Goal: Task Accomplishment & Management: Use online tool/utility

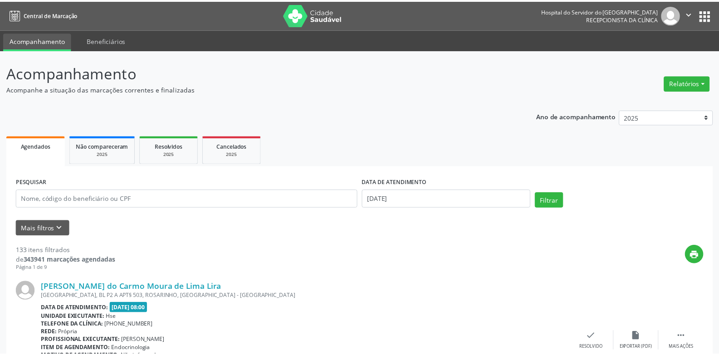
scroll to position [12, 0]
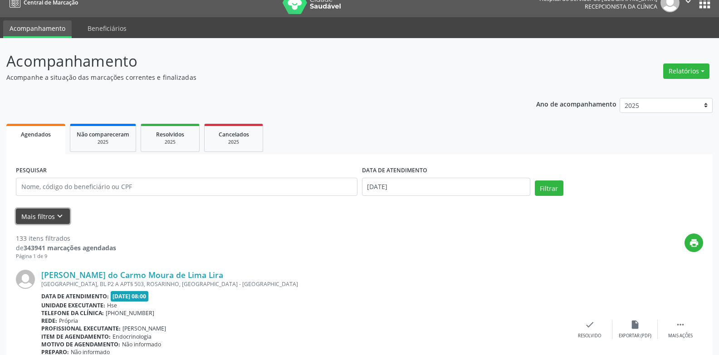
click at [62, 215] on icon "keyboard_arrow_down" at bounding box center [60, 216] width 10 height 10
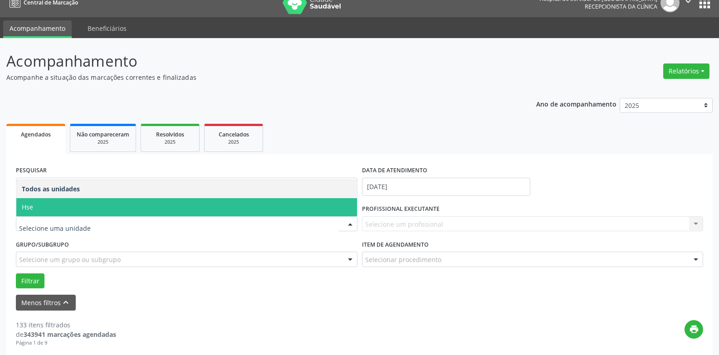
click at [38, 211] on span "Hse" at bounding box center [186, 207] width 341 height 18
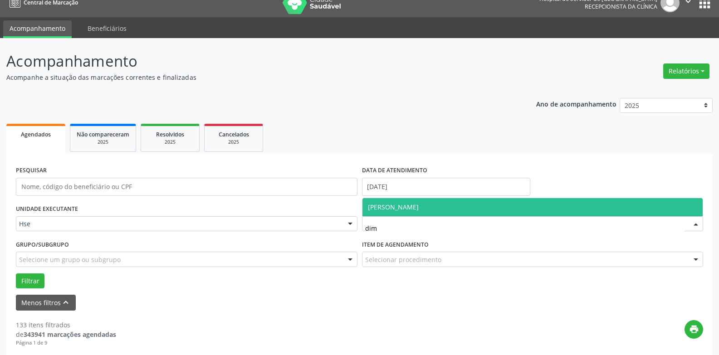
type input "dima"
click at [426, 203] on span "[PERSON_NAME]" at bounding box center [532, 207] width 341 height 18
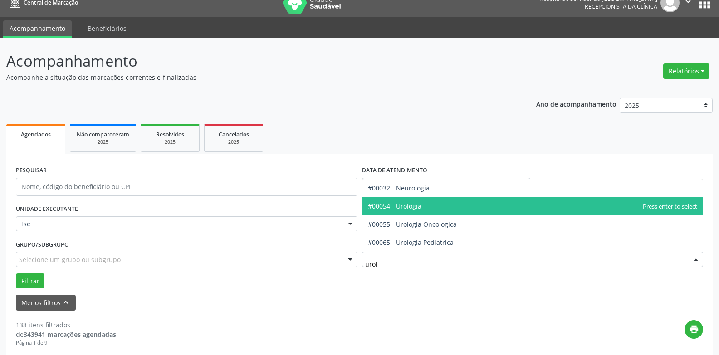
scroll to position [0, 0]
type input "urolo"
click at [429, 201] on span "#00054 - Urologia" at bounding box center [532, 206] width 341 height 18
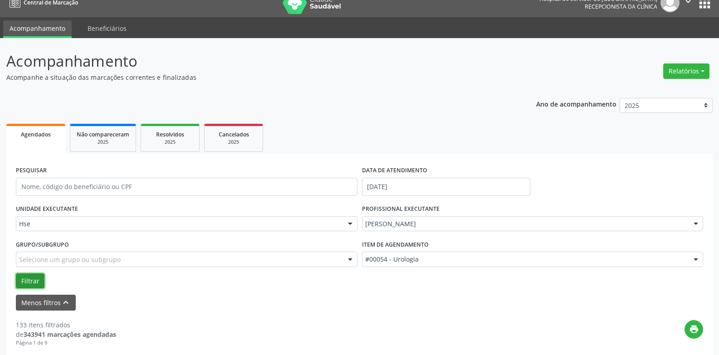
click at [36, 281] on button "Filtrar" at bounding box center [30, 281] width 29 height 15
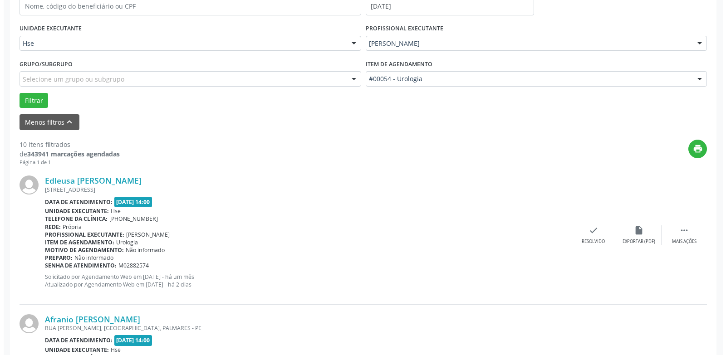
scroll to position [193, 0]
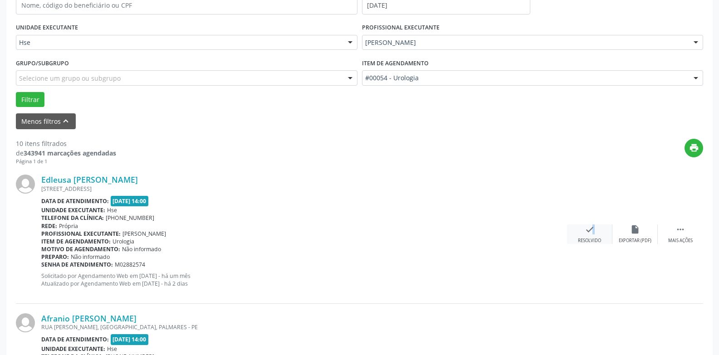
click at [588, 234] on icon "check" at bounding box center [590, 230] width 10 height 10
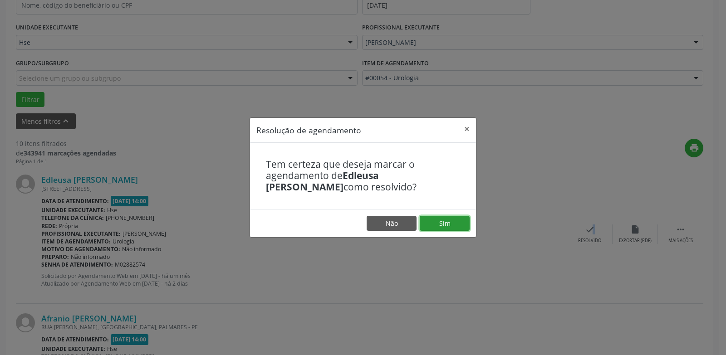
click at [454, 226] on button "Sim" at bounding box center [445, 223] width 50 height 15
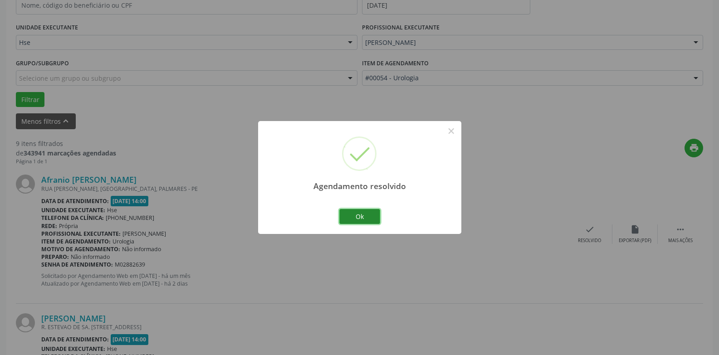
click at [353, 213] on button "Ok" at bounding box center [359, 216] width 41 height 15
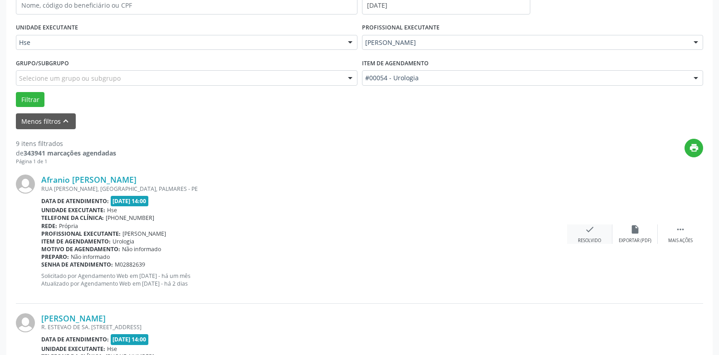
click at [583, 239] on div "Resolvido" at bounding box center [589, 241] width 23 height 6
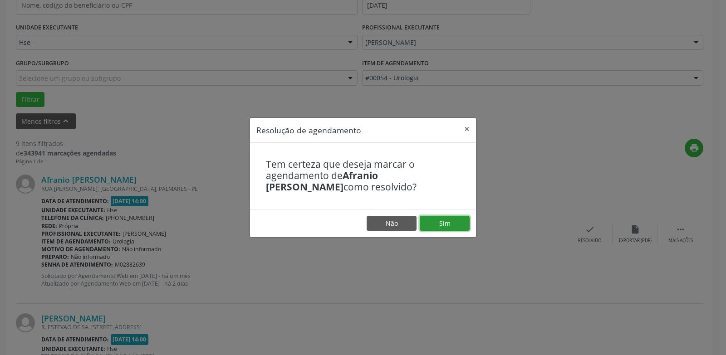
click at [445, 220] on button "Sim" at bounding box center [445, 223] width 50 height 15
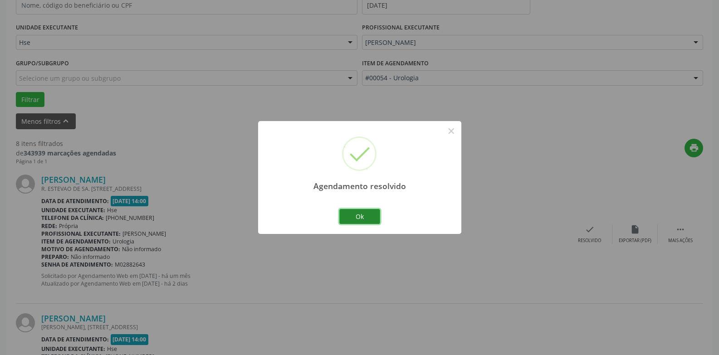
click at [359, 215] on button "Ok" at bounding box center [359, 216] width 41 height 15
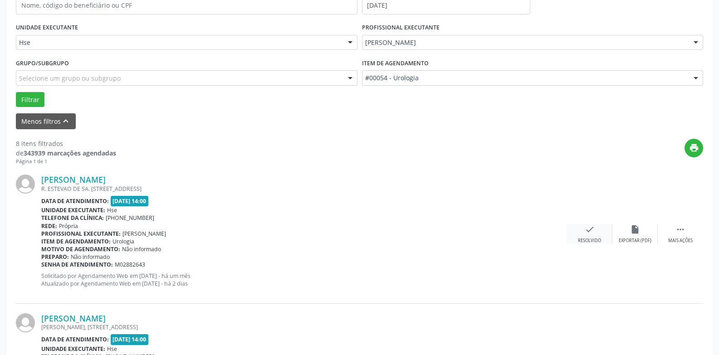
click at [595, 238] on div "Resolvido" at bounding box center [589, 241] width 23 height 6
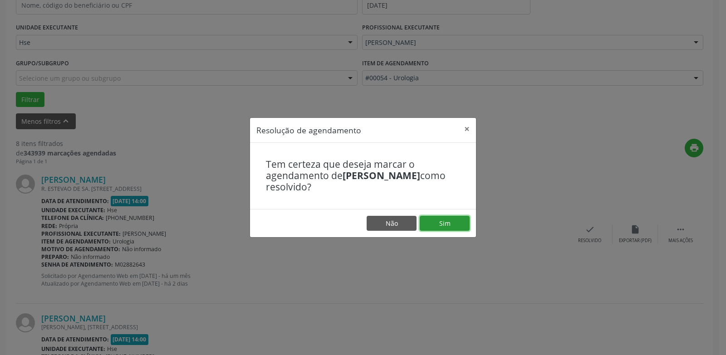
click at [456, 217] on button "Sim" at bounding box center [445, 223] width 50 height 15
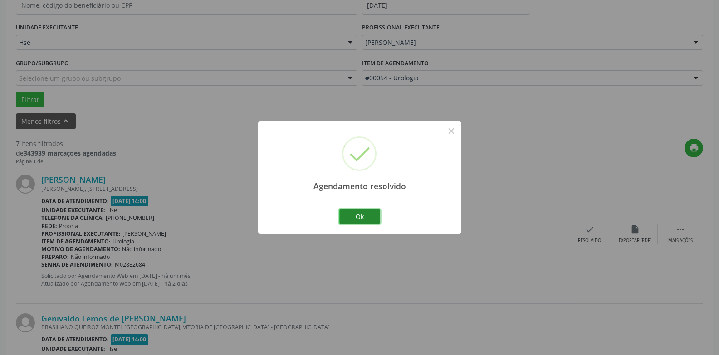
click at [361, 213] on button "Ok" at bounding box center [359, 216] width 41 height 15
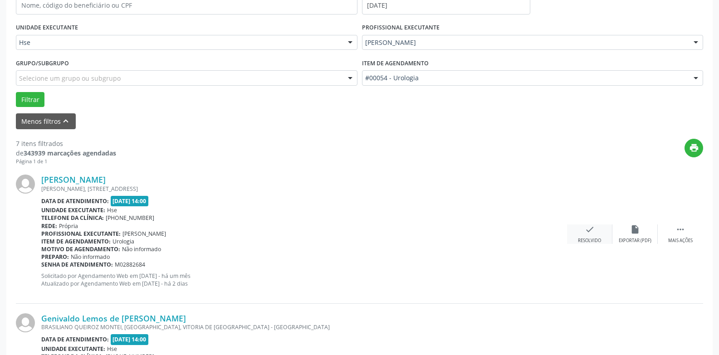
click at [587, 241] on div "Resolvido" at bounding box center [589, 241] width 23 height 6
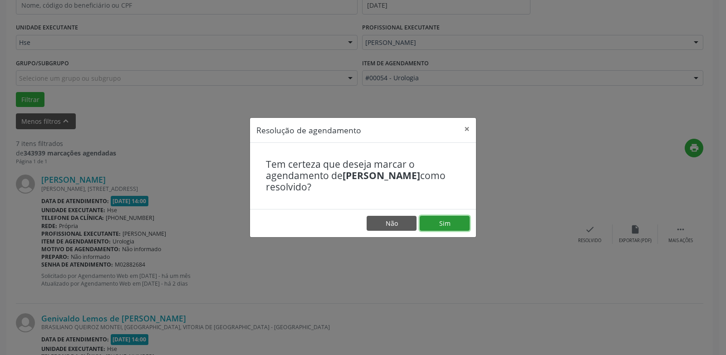
click at [457, 224] on button "Sim" at bounding box center [445, 223] width 50 height 15
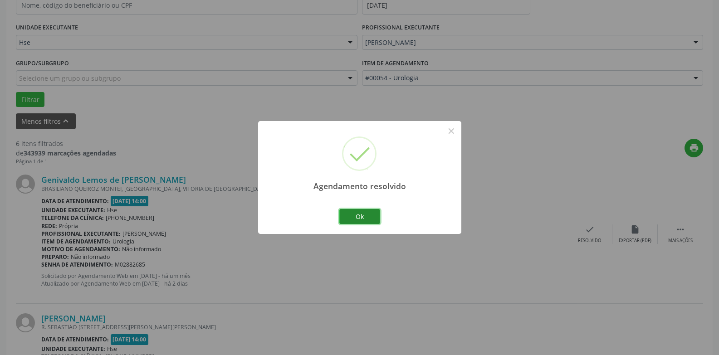
click at [376, 213] on button "Ok" at bounding box center [359, 216] width 41 height 15
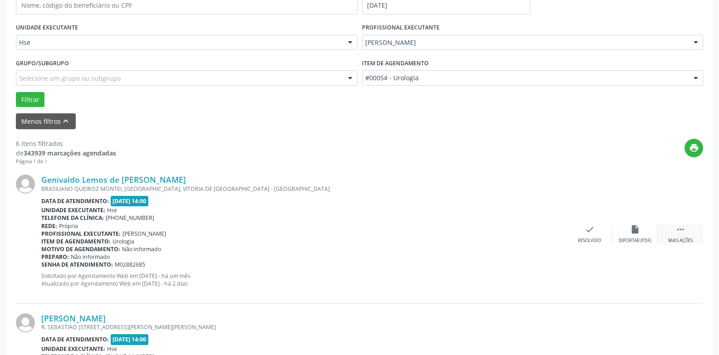
click at [673, 236] on div " Mais ações" at bounding box center [680, 235] width 45 height 20
click at [630, 240] on div "Não compareceu" at bounding box center [635, 241] width 39 height 6
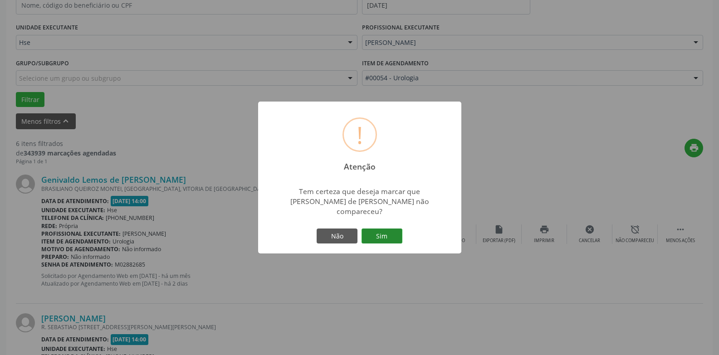
click at [375, 232] on button "Sim" at bounding box center [381, 236] width 41 height 15
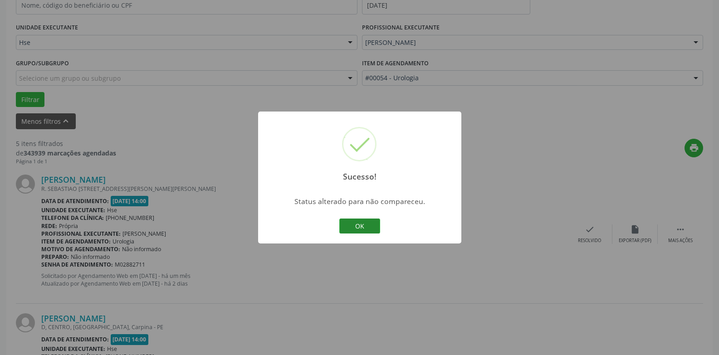
click at [367, 223] on button "OK" at bounding box center [359, 226] width 41 height 15
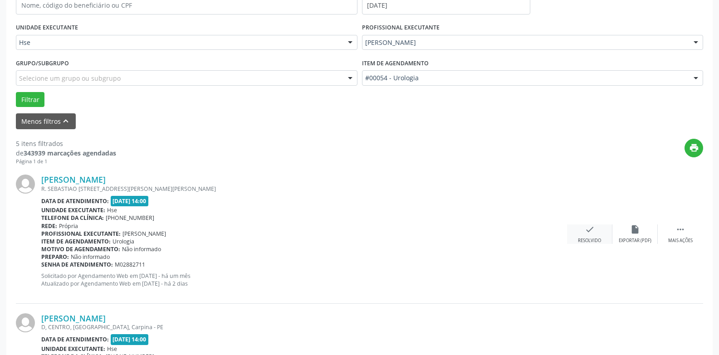
click at [586, 225] on icon "check" at bounding box center [590, 230] width 10 height 10
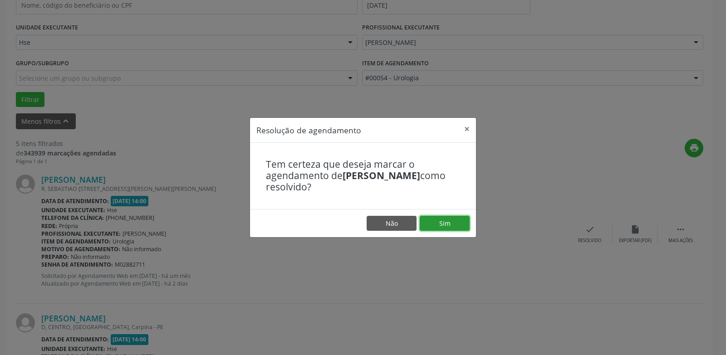
click at [451, 220] on button "Sim" at bounding box center [445, 223] width 50 height 15
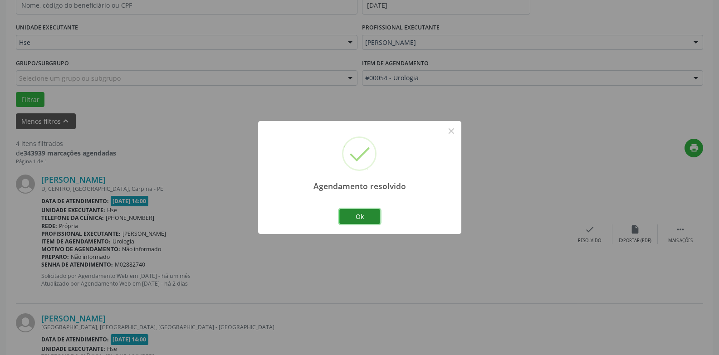
click at [373, 216] on button "Ok" at bounding box center [359, 216] width 41 height 15
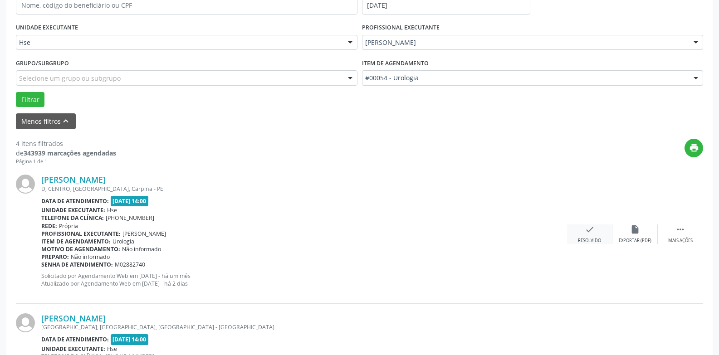
click at [595, 230] on div "check Resolvido" at bounding box center [589, 235] width 45 height 20
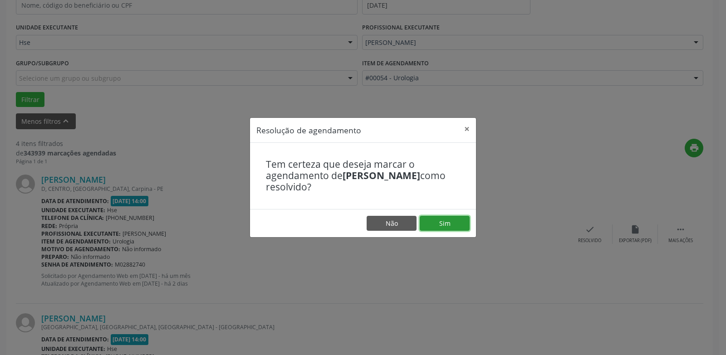
click at [469, 220] on button "Sim" at bounding box center [445, 223] width 50 height 15
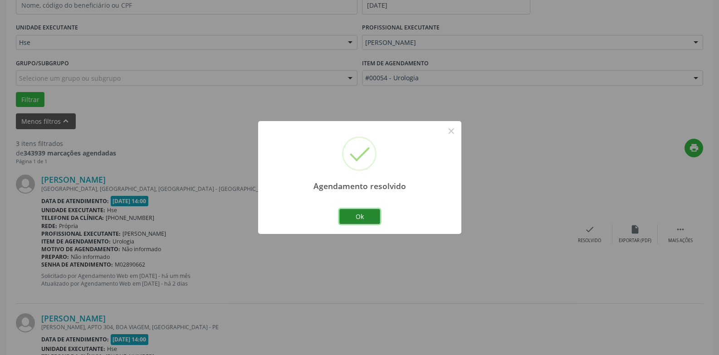
click at [357, 210] on button "Ok" at bounding box center [359, 216] width 41 height 15
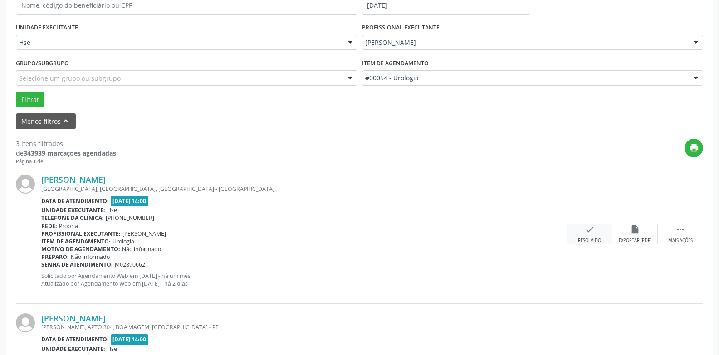
click at [585, 239] on div "Resolvido" at bounding box center [589, 241] width 23 height 6
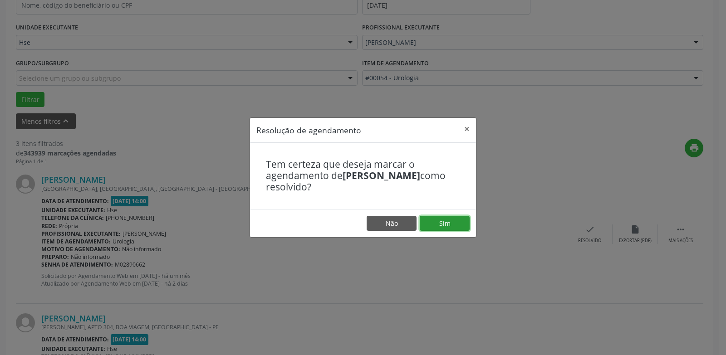
click at [460, 225] on button "Sim" at bounding box center [445, 223] width 50 height 15
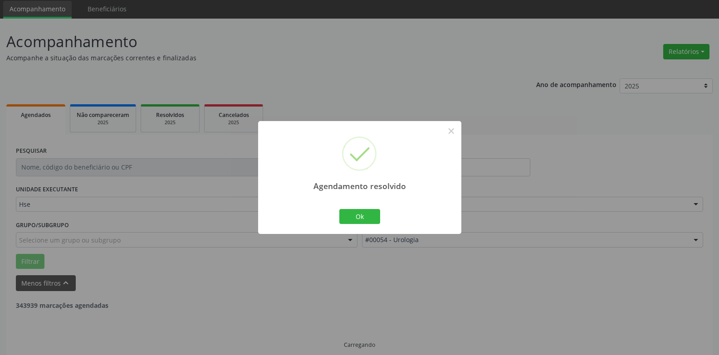
scroll to position [41, 0]
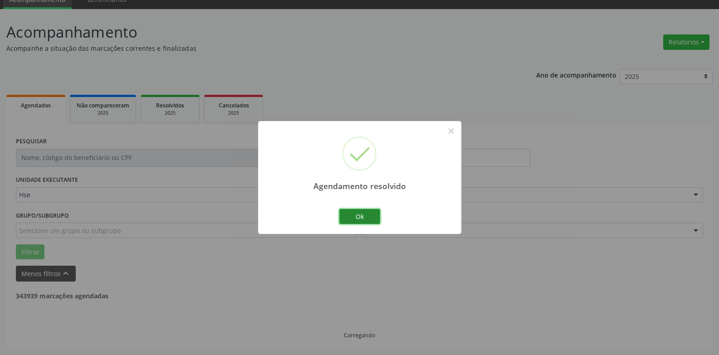
click at [364, 216] on button "Ok" at bounding box center [359, 216] width 41 height 15
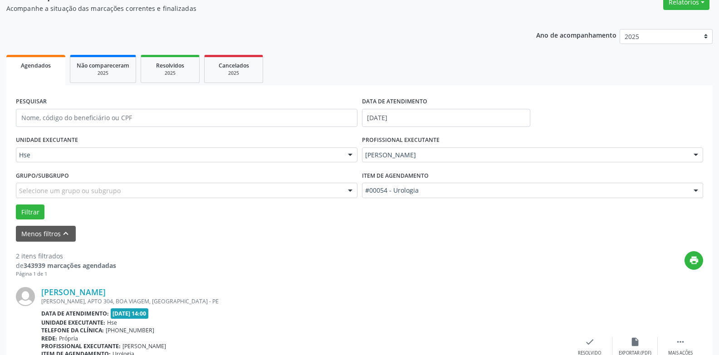
scroll to position [177, 0]
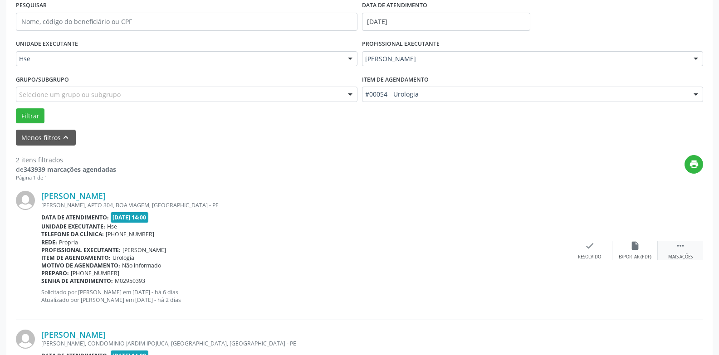
click at [680, 242] on icon "" at bounding box center [680, 246] width 10 height 10
click at [626, 247] on div "alarm_off Não compareceu" at bounding box center [634, 251] width 45 height 20
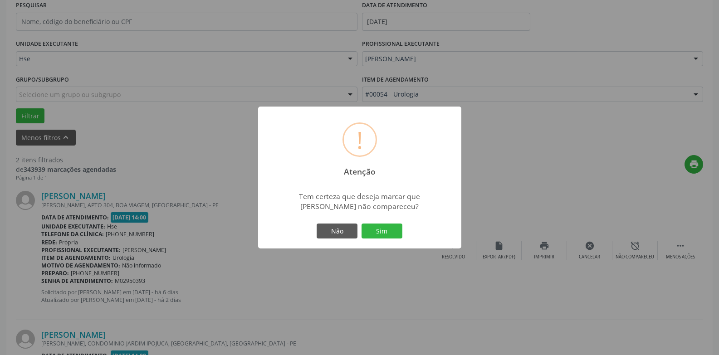
drag, startPoint x: 372, startPoint y: 232, endPoint x: 378, endPoint y: 234, distance: 6.6
click at [374, 234] on button "Sim" at bounding box center [381, 231] width 41 height 15
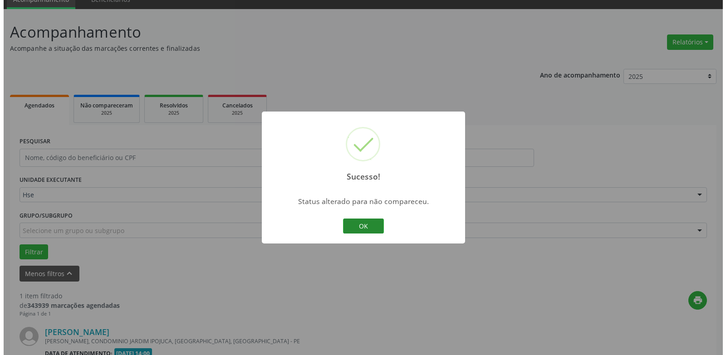
scroll to position [157, 0]
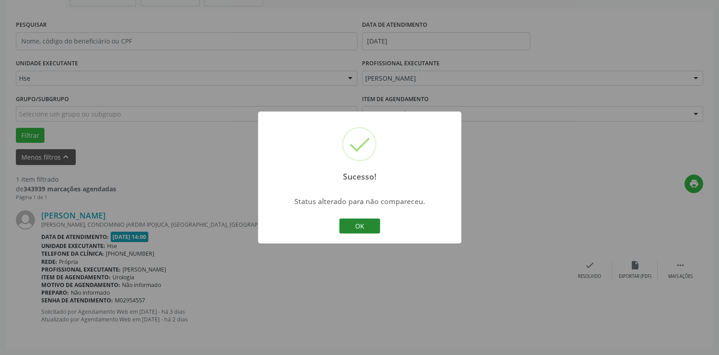
click at [360, 220] on button "OK" at bounding box center [359, 226] width 41 height 15
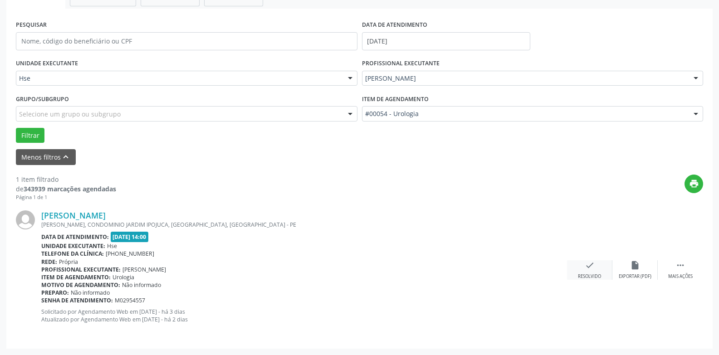
click at [579, 266] on div "check Resolvido" at bounding box center [589, 270] width 45 height 20
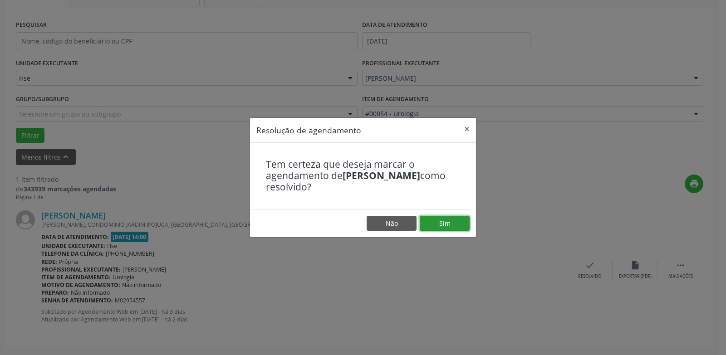
click at [453, 227] on button "Sim" at bounding box center [445, 223] width 50 height 15
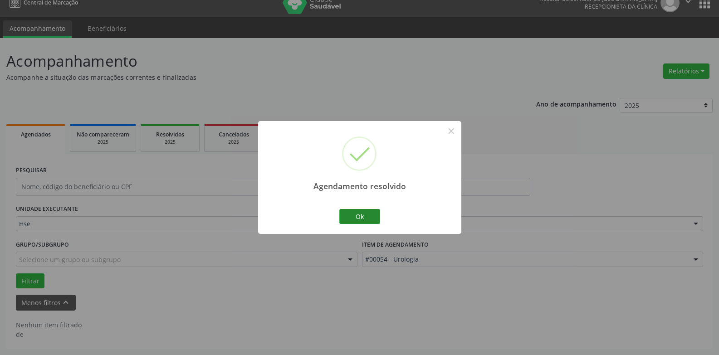
scroll to position [12, 0]
click at [362, 215] on button "Ok" at bounding box center [359, 216] width 41 height 15
